Goal: Information Seeking & Learning: Learn about a topic

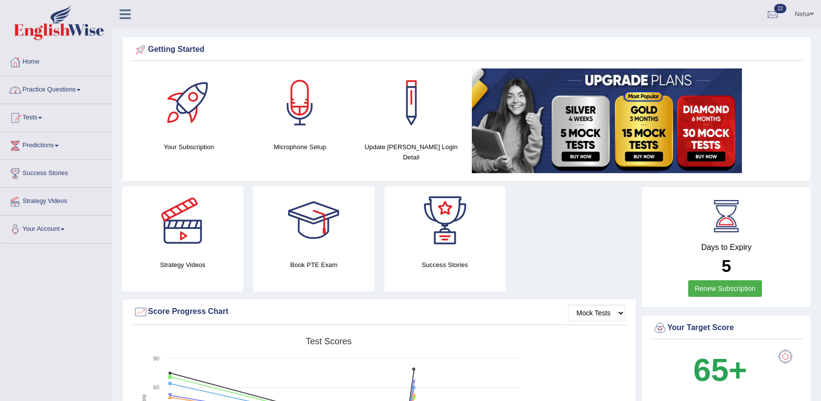
click at [43, 89] on link "Practice Questions" at bounding box center [55, 88] width 111 height 24
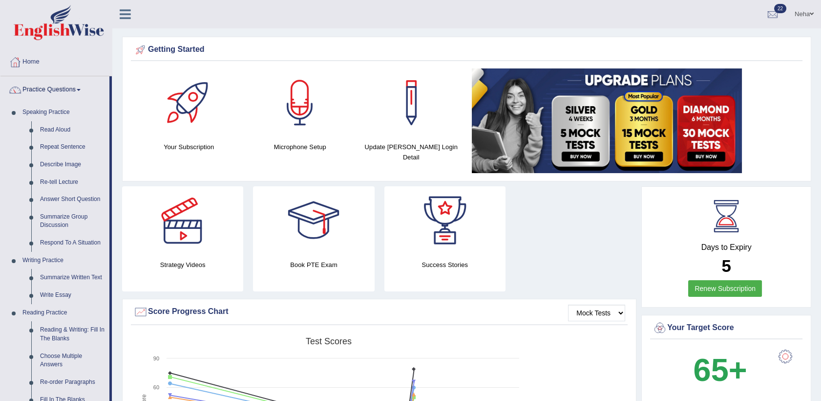
click at [531, 327] on div "Mock Tests Score Progress Chart Created with Highcharts 7.1.2 Score Test scores…" at bounding box center [379, 396] width 515 height 194
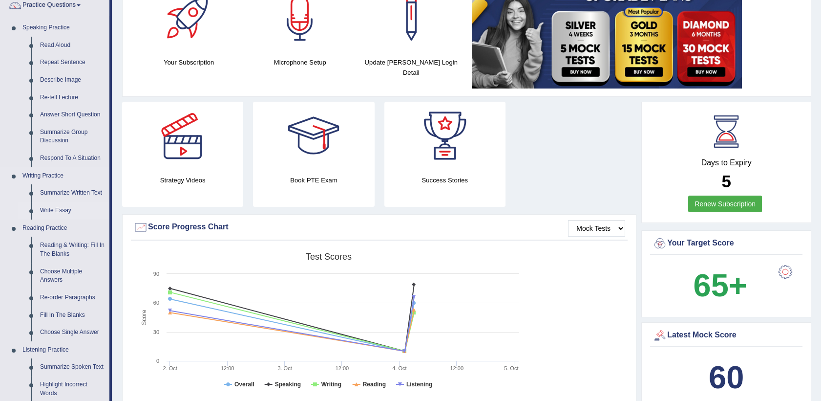
click at [55, 208] on link "Write Essay" at bounding box center [73, 211] width 74 height 18
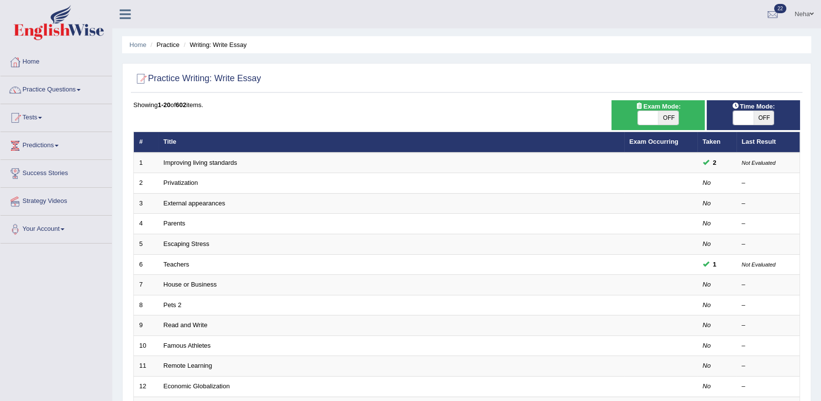
scroll to position [20, 0]
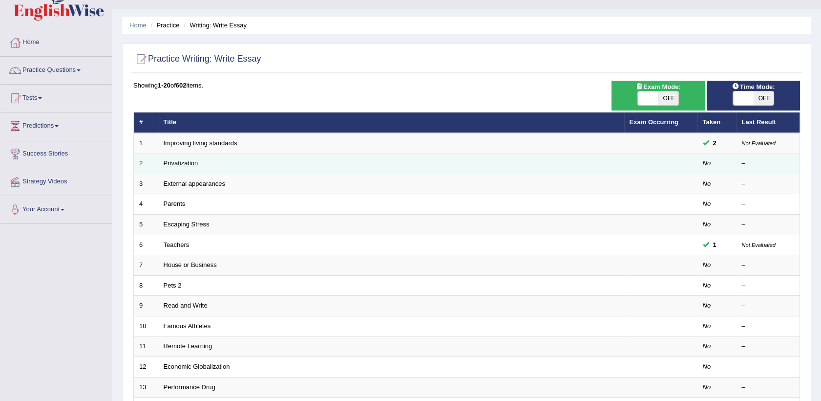
click at [192, 159] on link "Privatization" at bounding box center [181, 162] width 35 height 7
